Goal: Transaction & Acquisition: Purchase product/service

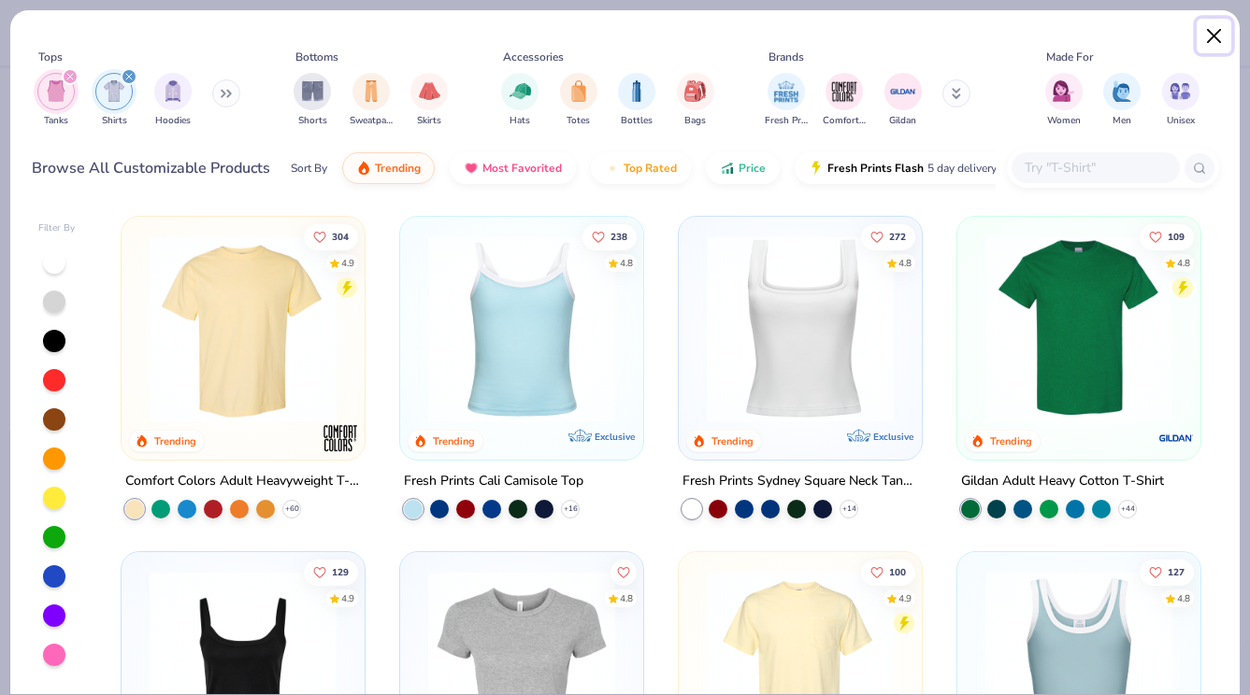
click at [1218, 38] on button "Close" at bounding box center [1215, 37] width 36 height 36
click at [1209, 40] on span "AP" at bounding box center [1212, 33] width 20 height 22
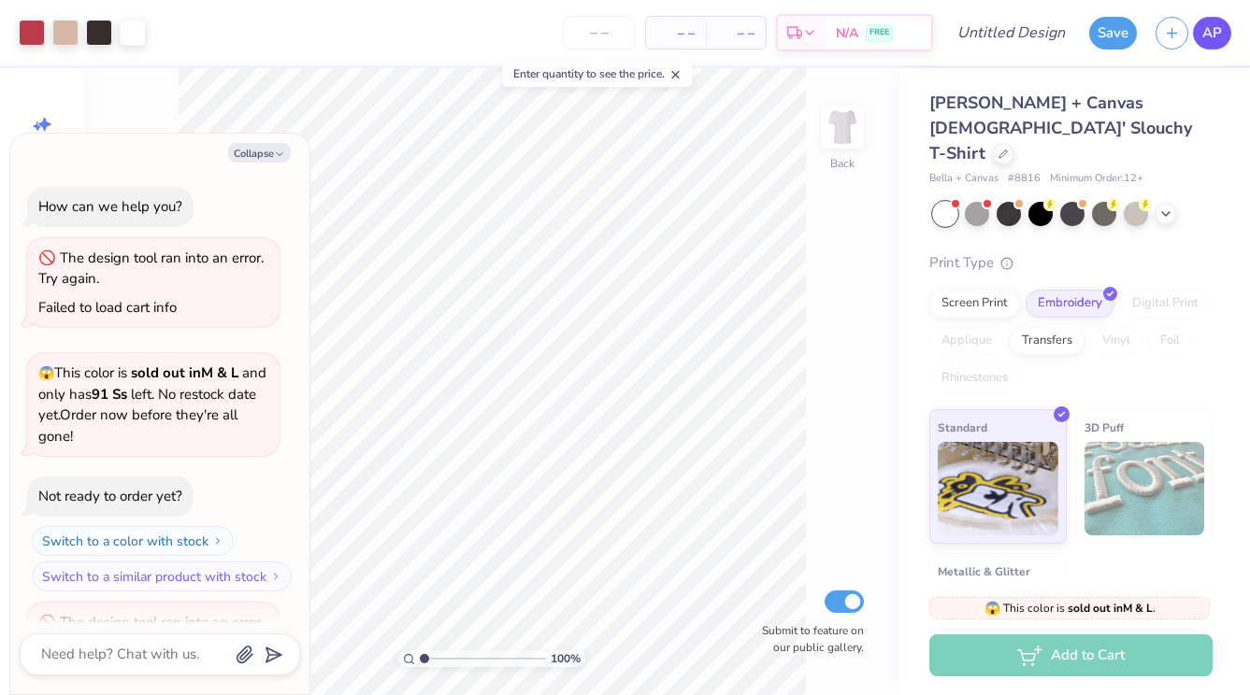
scroll to position [82, 0]
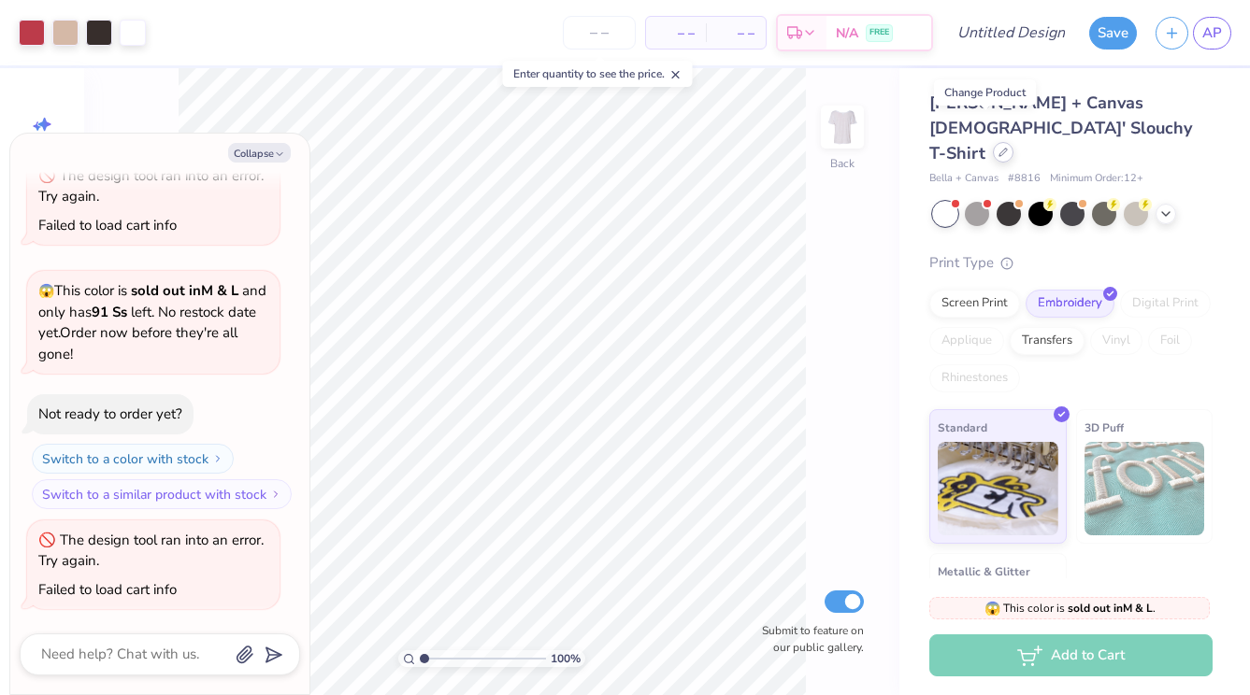
click at [993, 142] on div at bounding box center [1003, 152] width 21 height 21
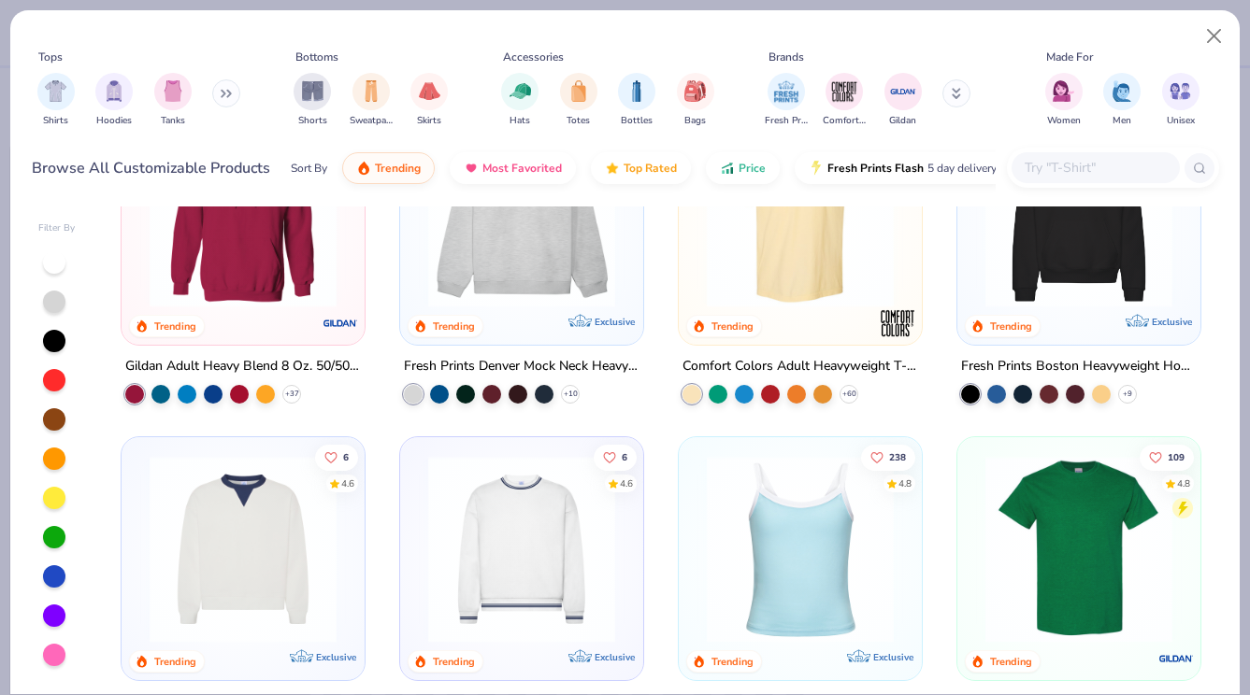
scroll to position [117, 0]
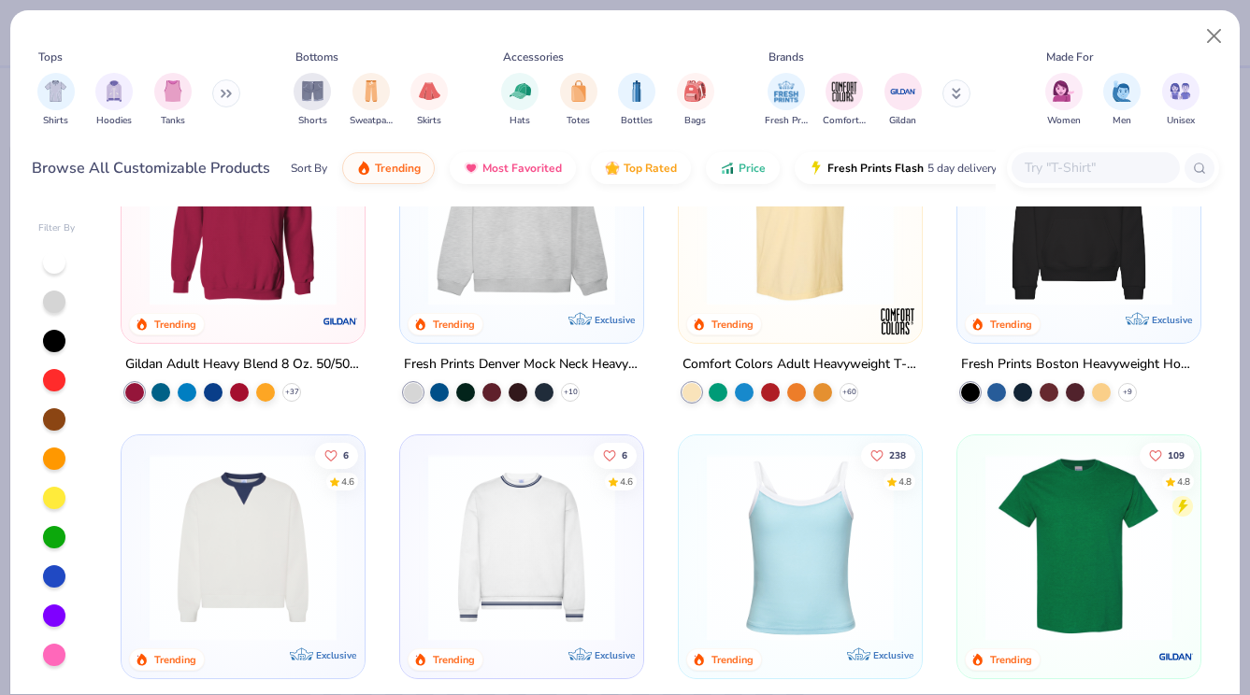
click at [792, 509] on img at bounding box center [800, 547] width 206 height 187
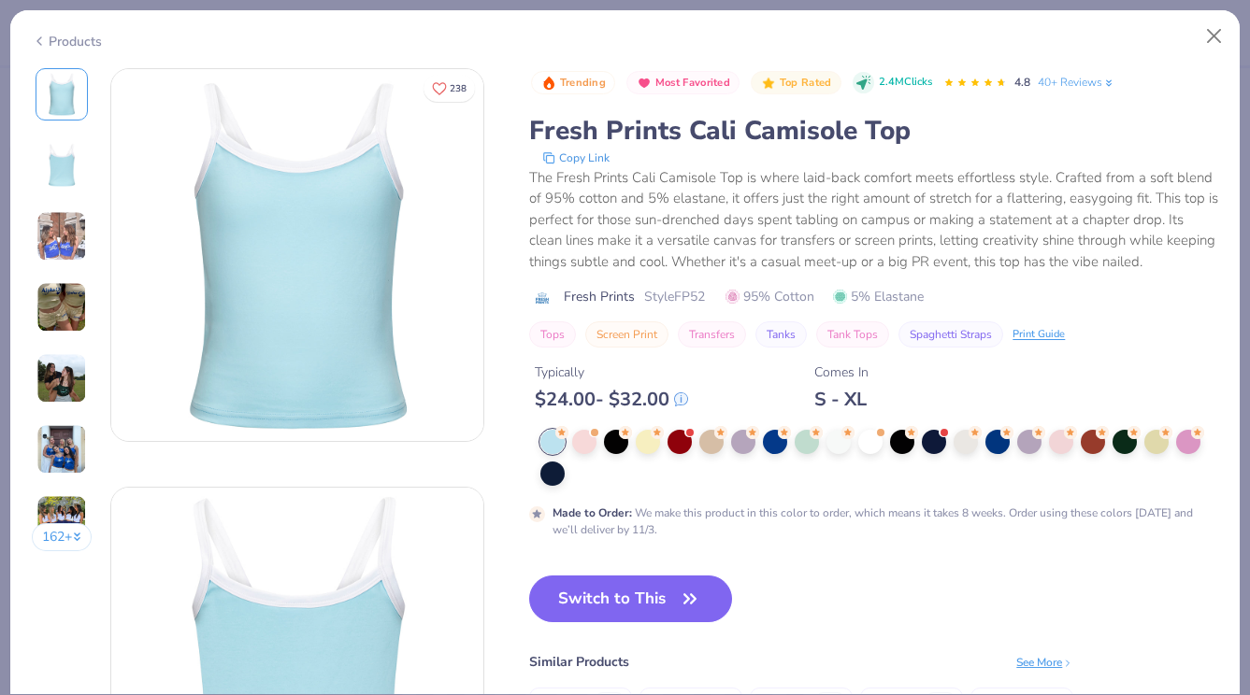
scroll to position [89, 0]
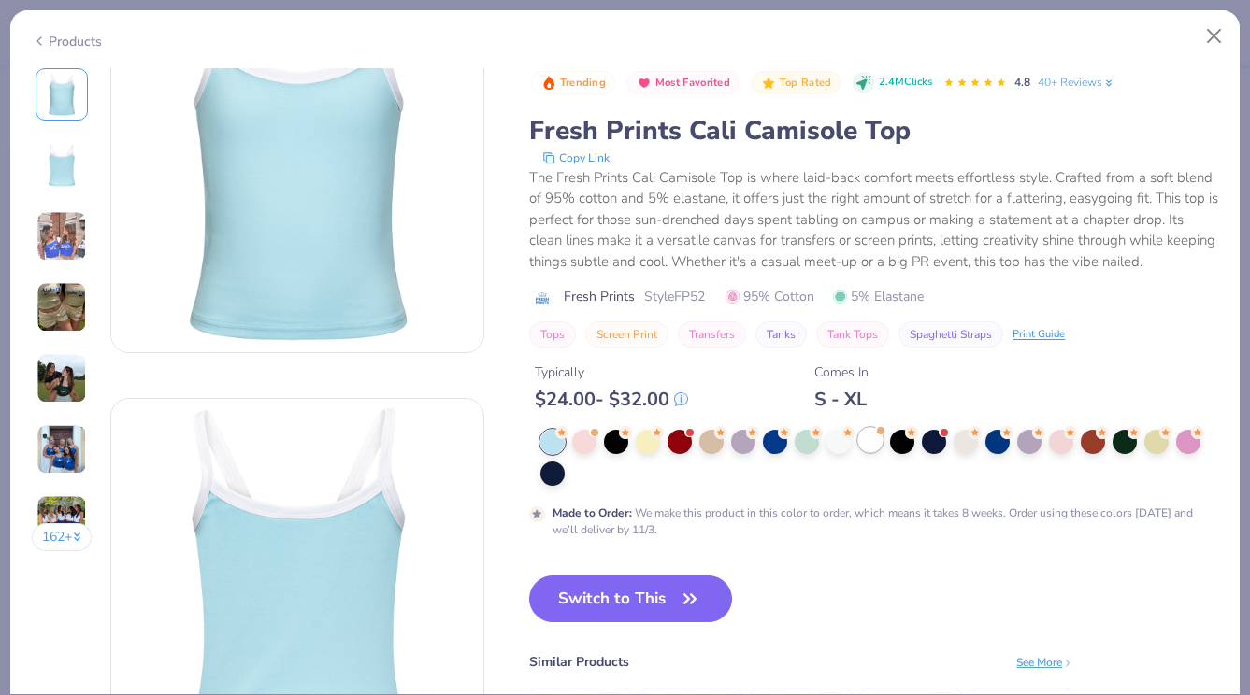
click at [867, 435] on div at bounding box center [870, 440] width 24 height 24
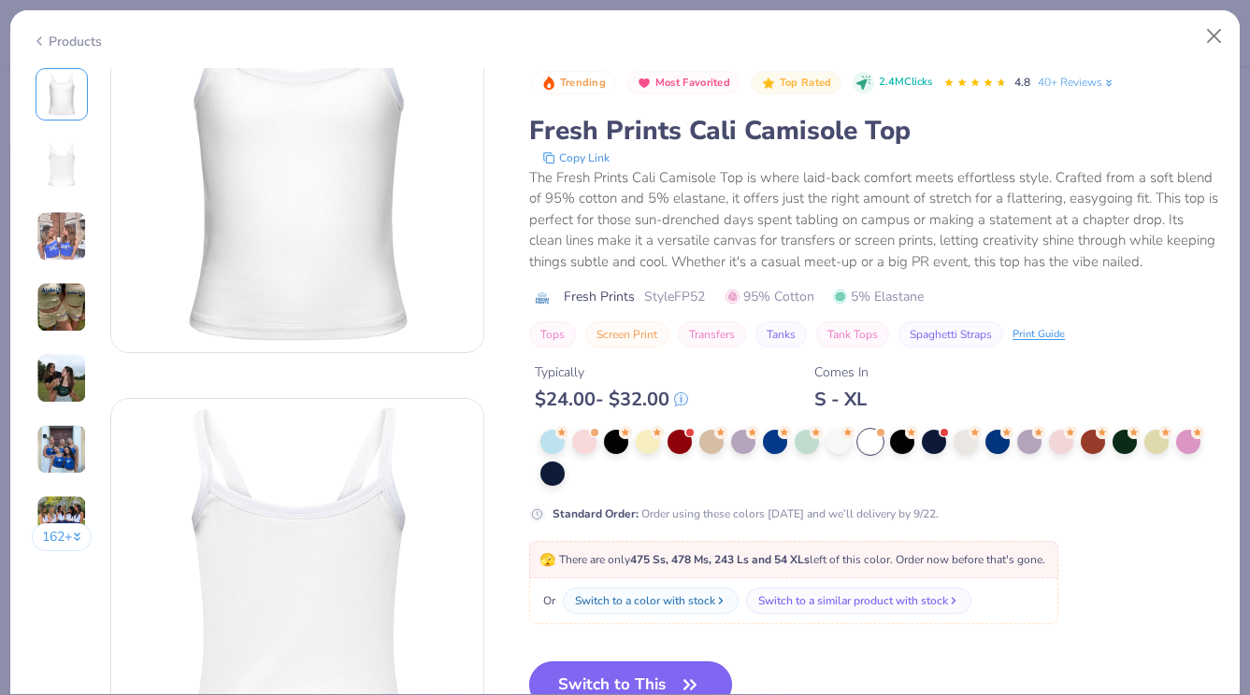
click at [605, 674] on button "Switch to This" at bounding box center [630, 685] width 203 height 47
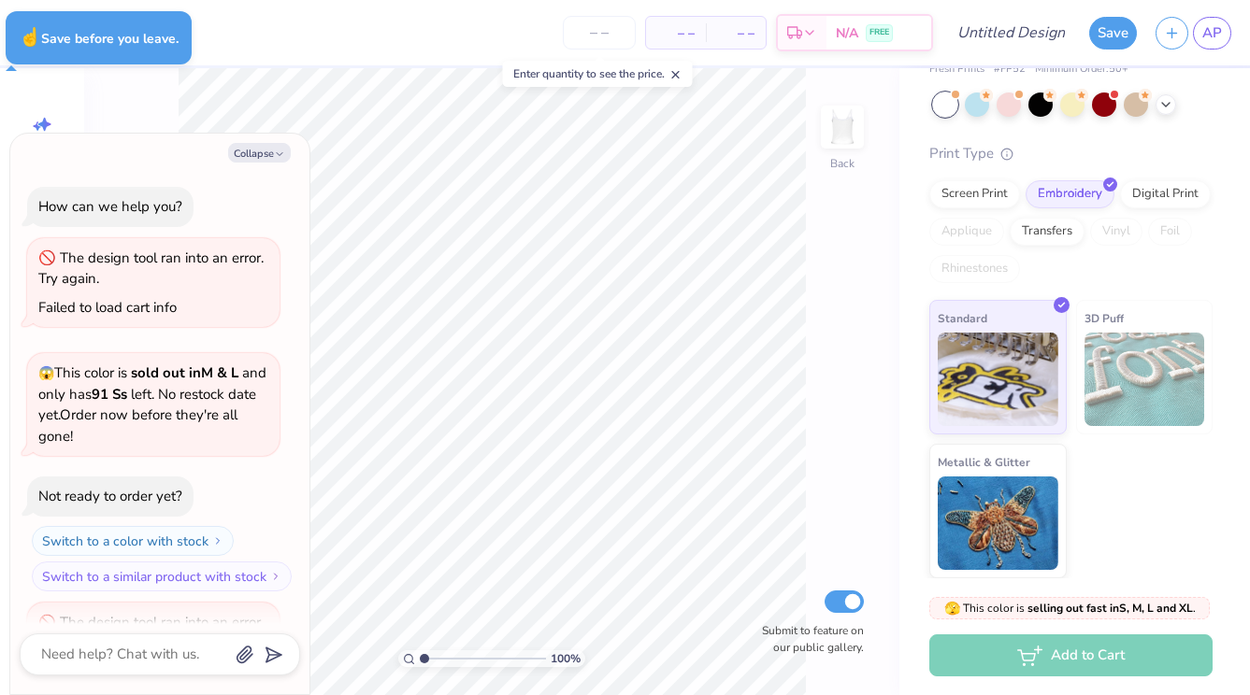
type textarea "x"
